Goal: Book appointment/travel/reservation

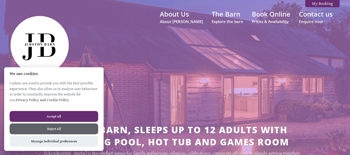
click at [60, 117] on button "Accept all" at bounding box center [54, 116] width 89 height 11
checkbox input "true"
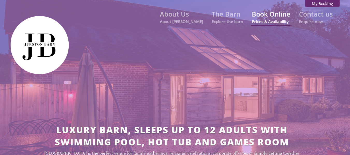
click at [277, 20] on small "Prices & Availability" at bounding box center [271, 21] width 39 height 5
